Goal: Navigation & Orientation: Go to known website

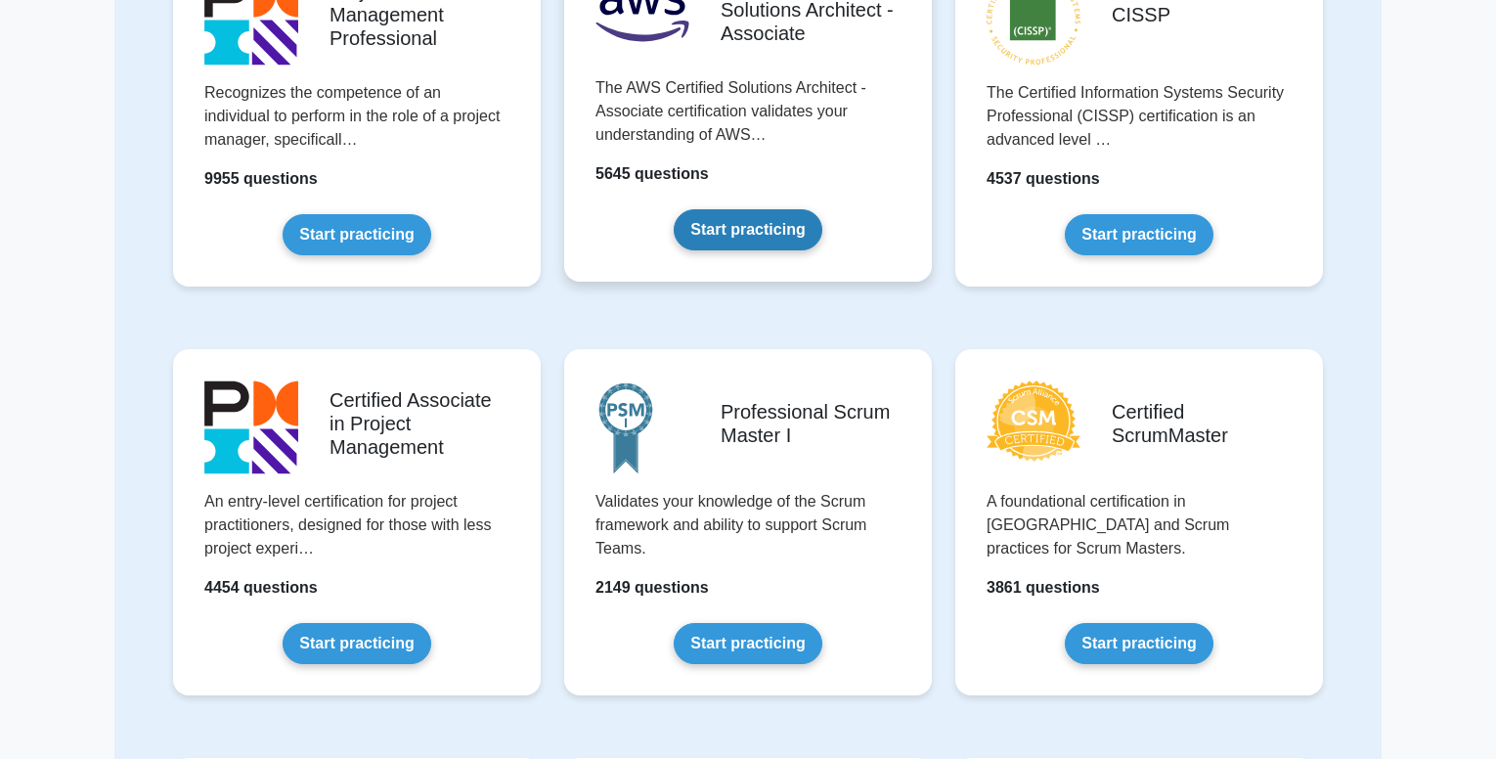
scroll to position [293, 0]
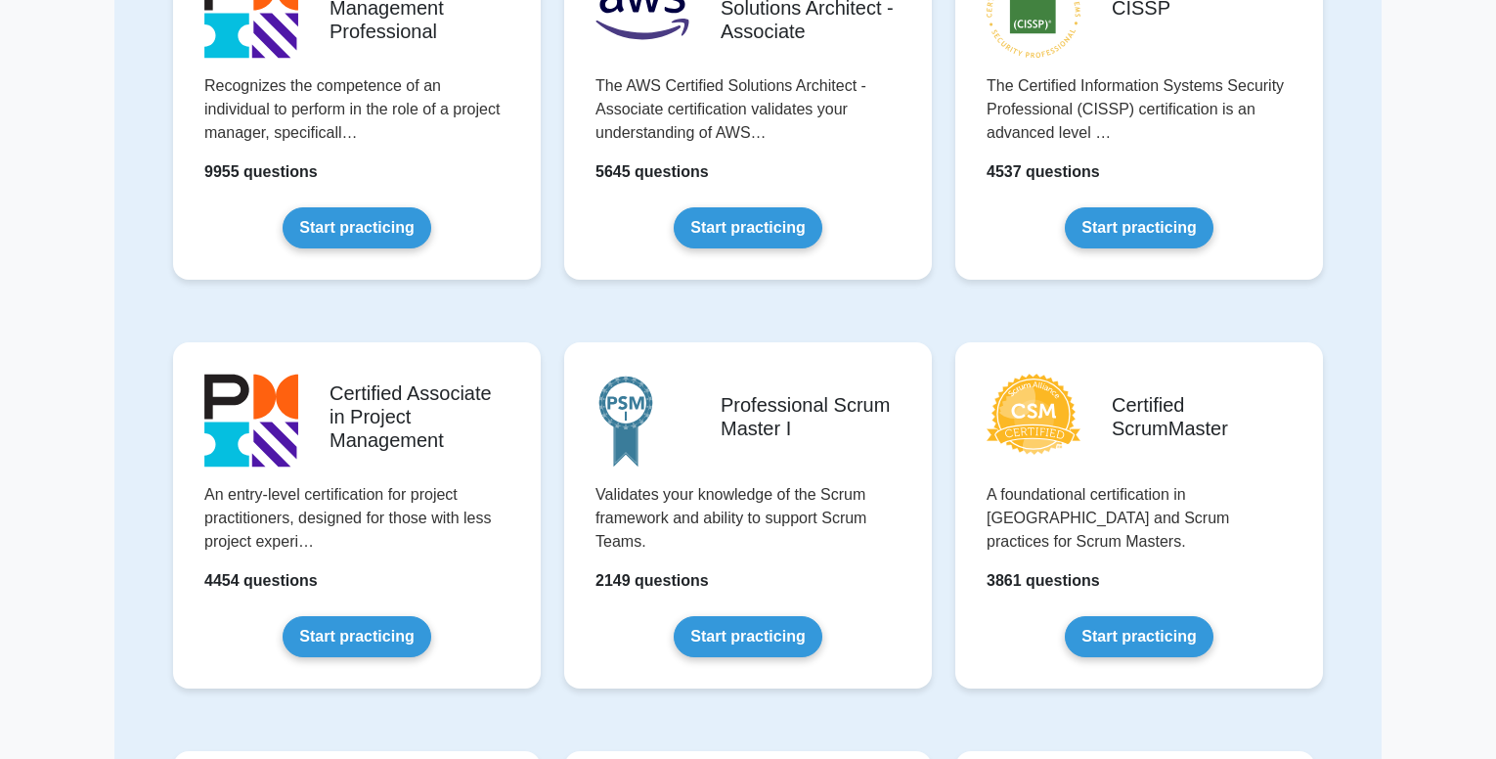
scroll to position [293, 0]
